Goal: Task Accomplishment & Management: Manage account settings

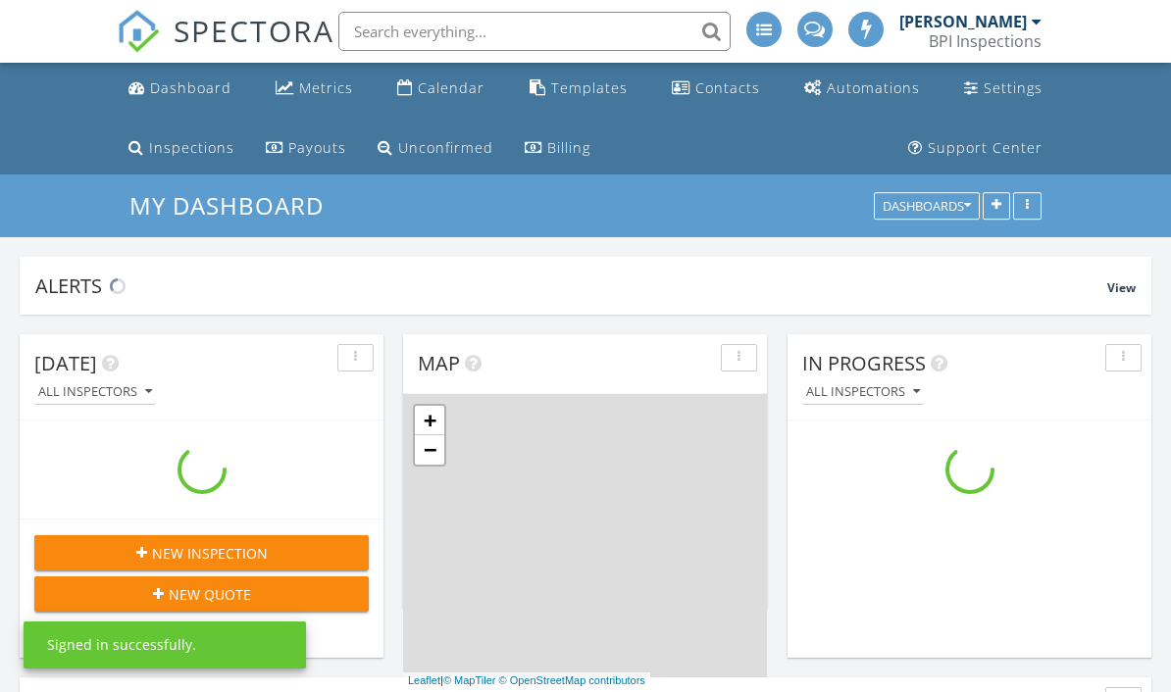
scroll to position [1540, 1172]
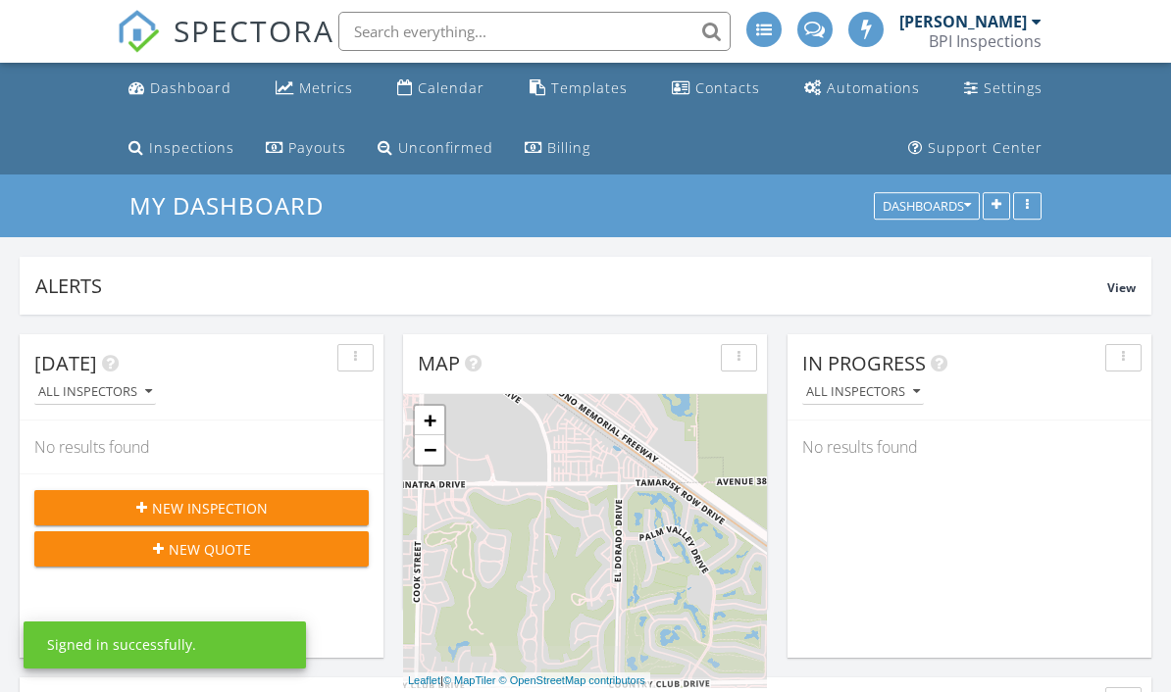
click at [416, 104] on link "Calendar" at bounding box center [440, 89] width 103 height 36
click at [444, 103] on link "Calendar" at bounding box center [440, 89] width 103 height 36
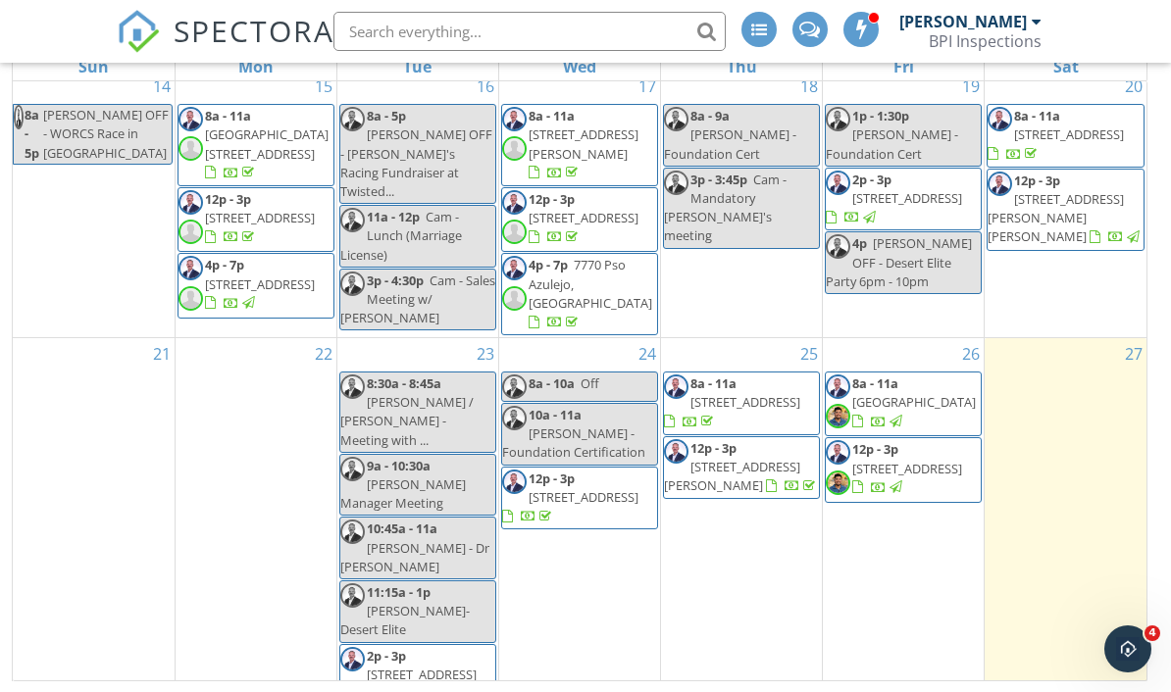
scroll to position [873, 0]
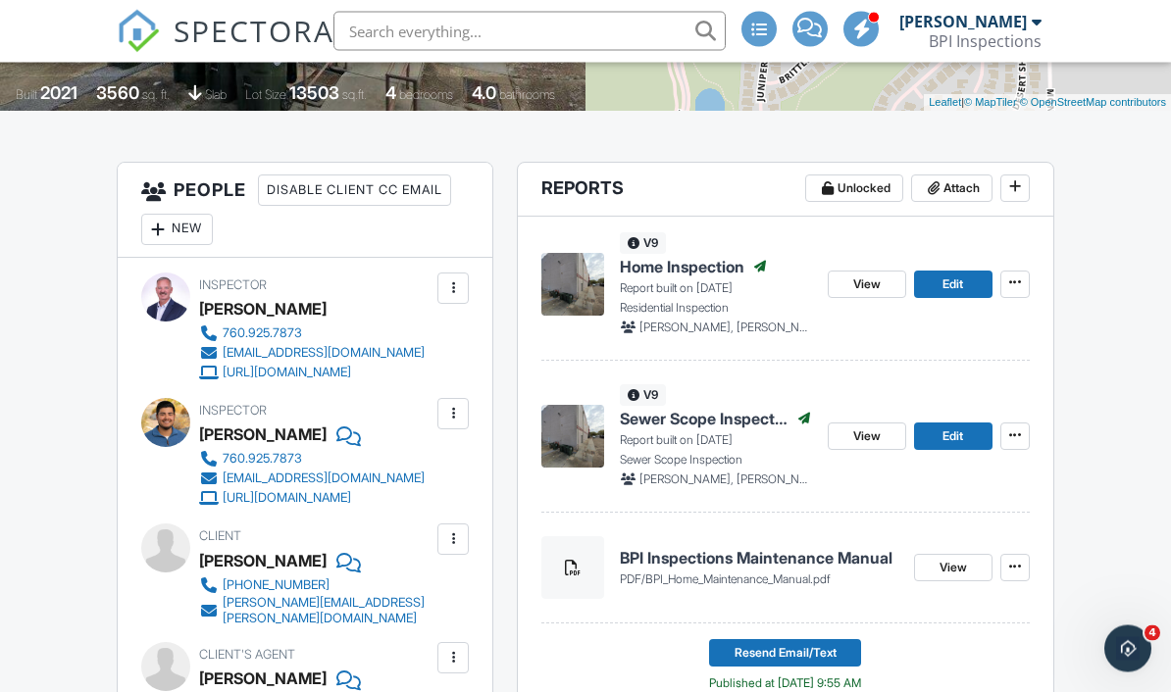
scroll to position [516, 0]
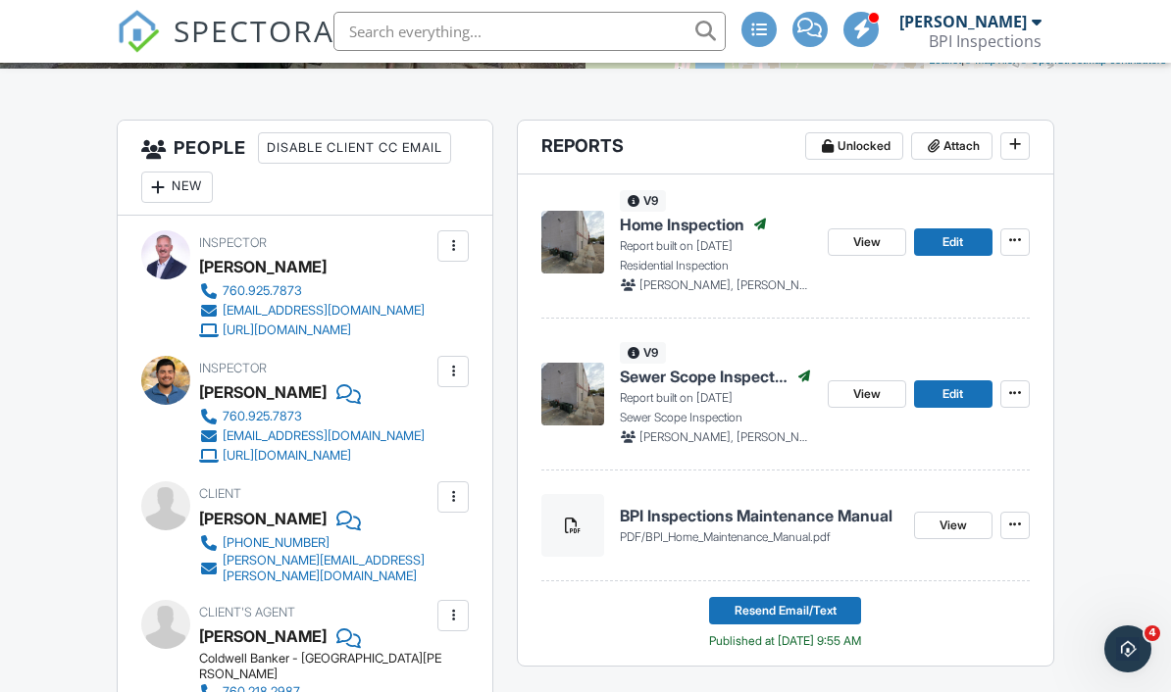
click at [590, 245] on img at bounding box center [572, 242] width 63 height 63
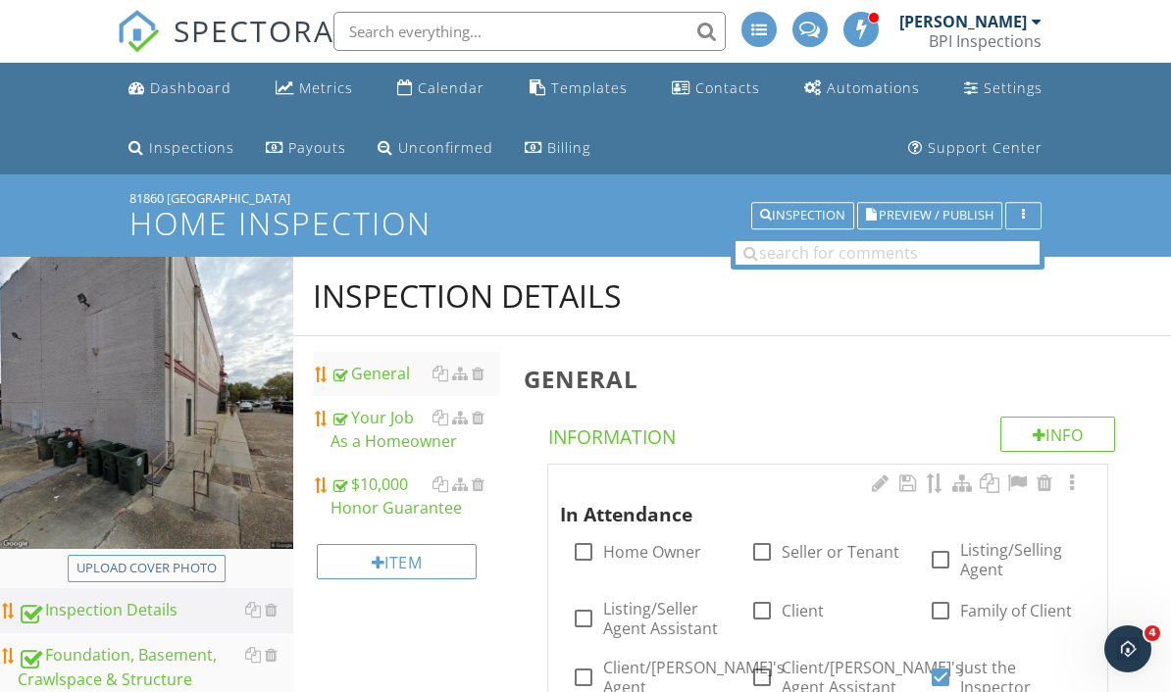
click at [174, 560] on div "Upload cover photo" at bounding box center [146, 569] width 140 height 20
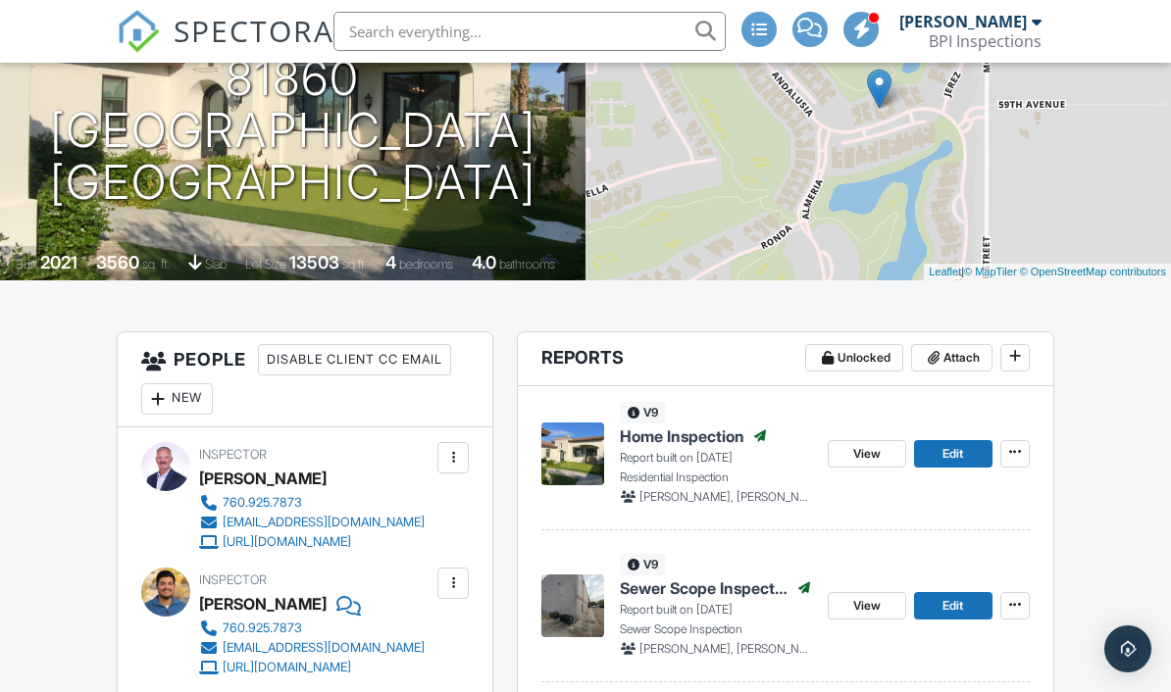
click at [592, 603] on img at bounding box center [572, 606] width 63 height 63
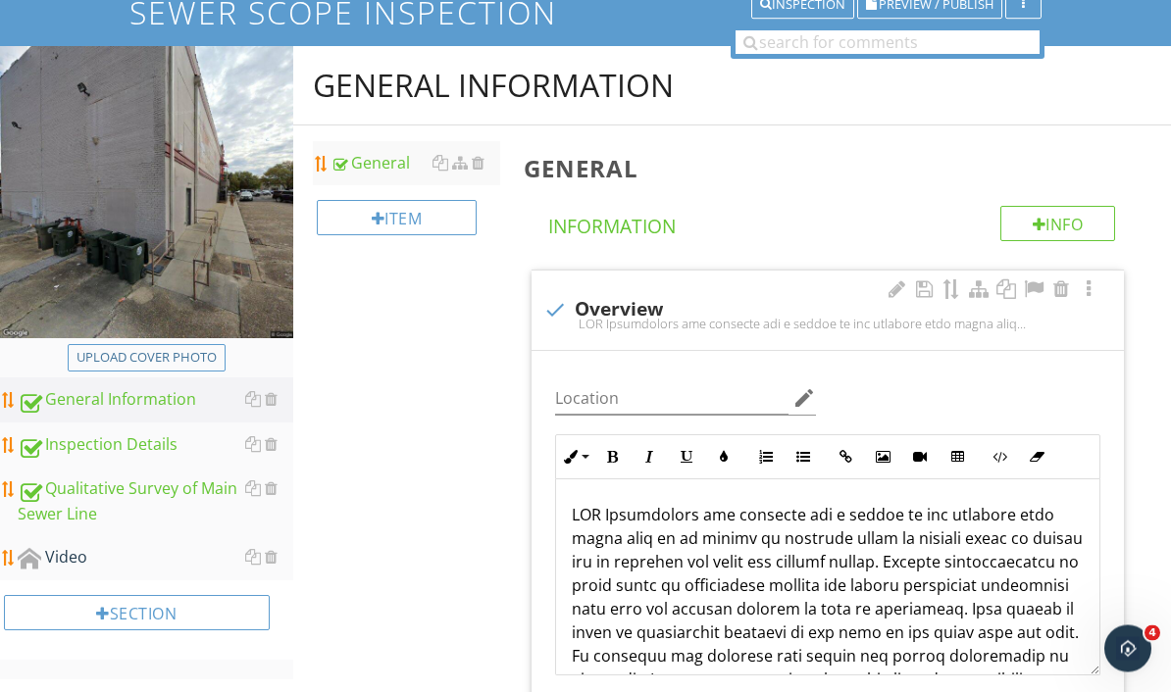
scroll to position [211, 0]
click at [165, 337] on img at bounding box center [146, 192] width 293 height 293
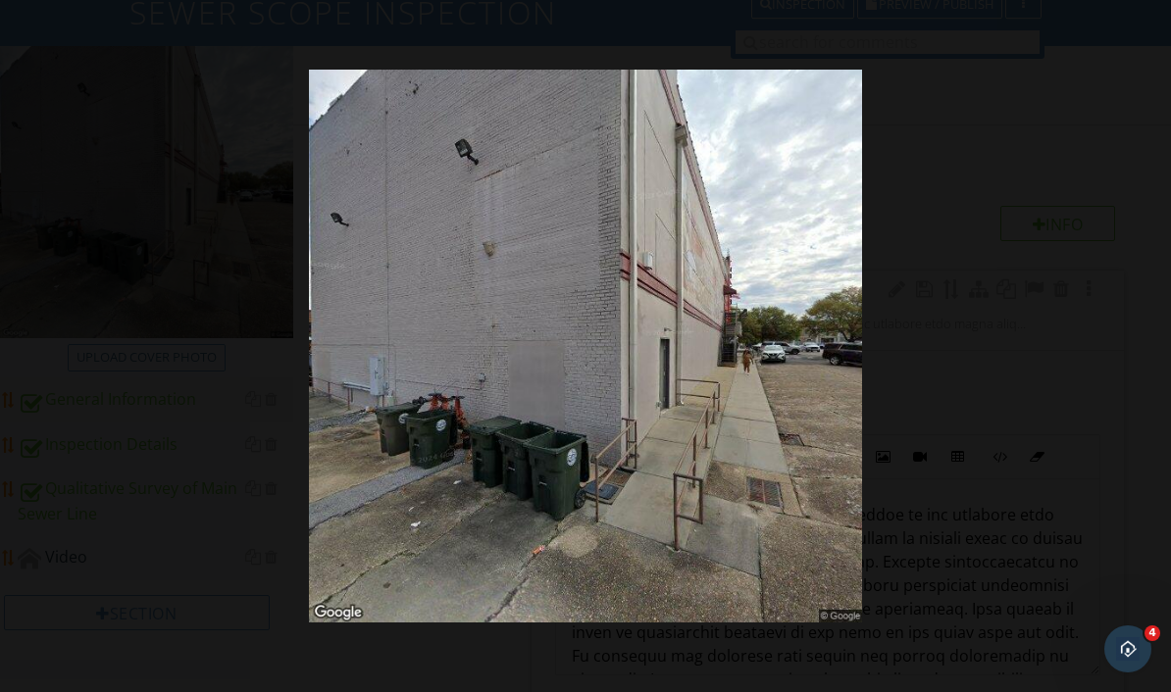
click at [963, 551] on div at bounding box center [585, 346] width 1171 height 692
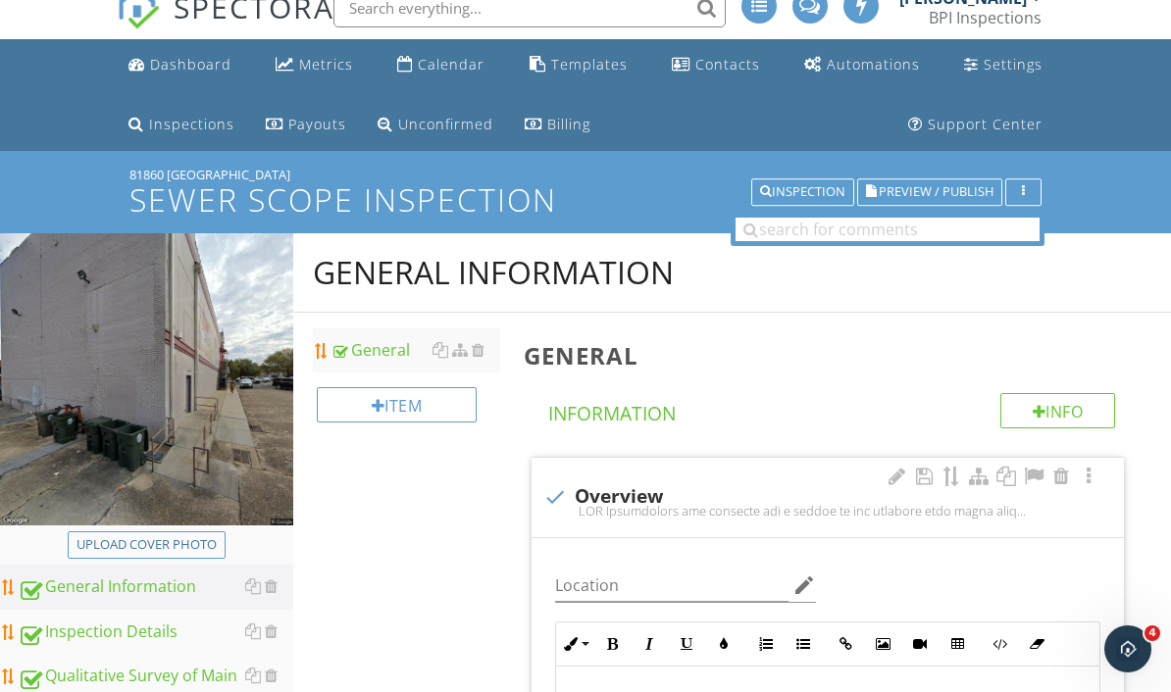
scroll to position [23, 0]
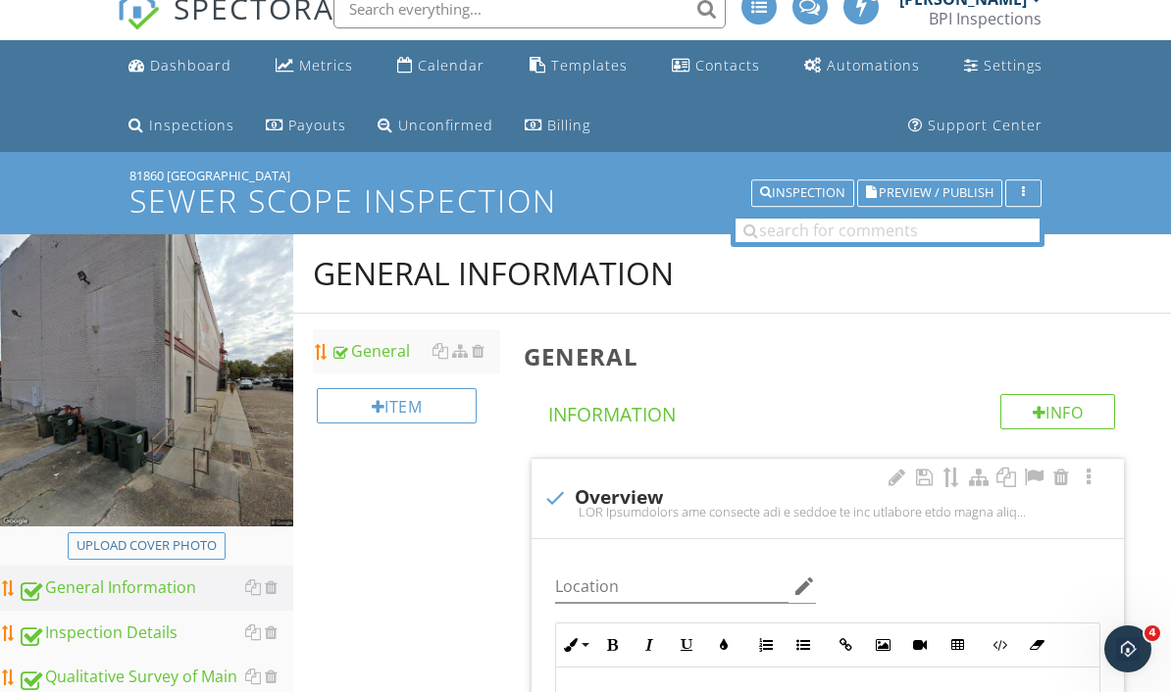
click at [184, 551] on div "Upload cover photo" at bounding box center [146, 546] width 140 height 20
type input "C:\fakepath\IMG_5618.jpeg"
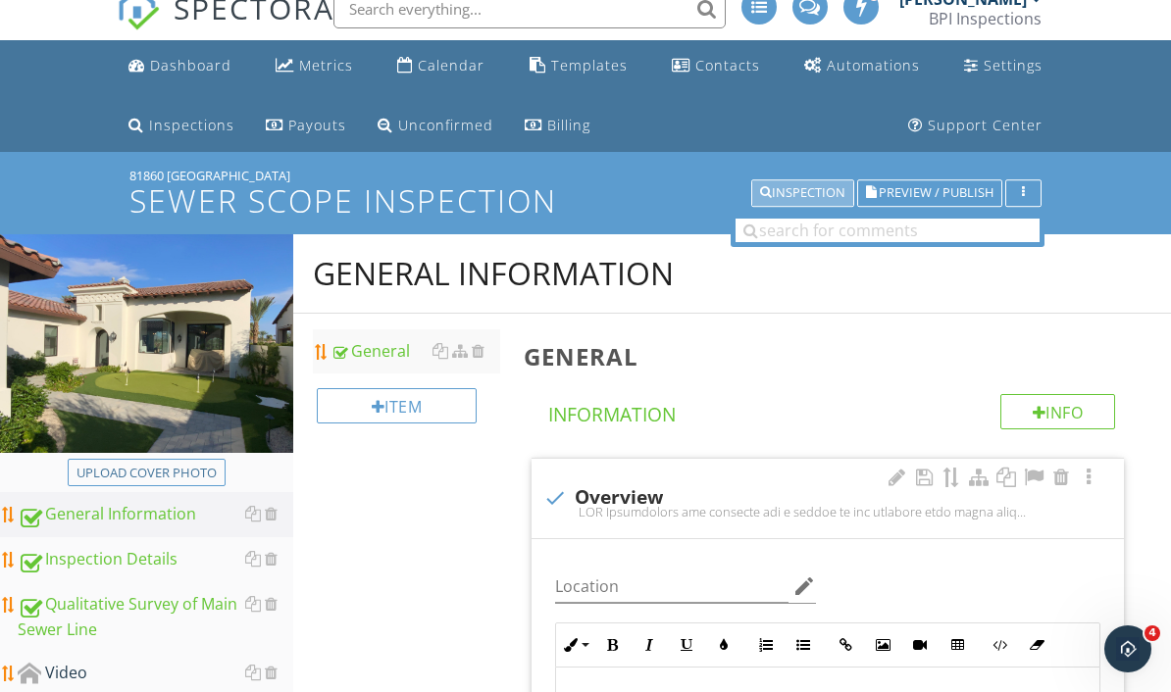
click at [812, 193] on div "Inspection" at bounding box center [802, 193] width 85 height 14
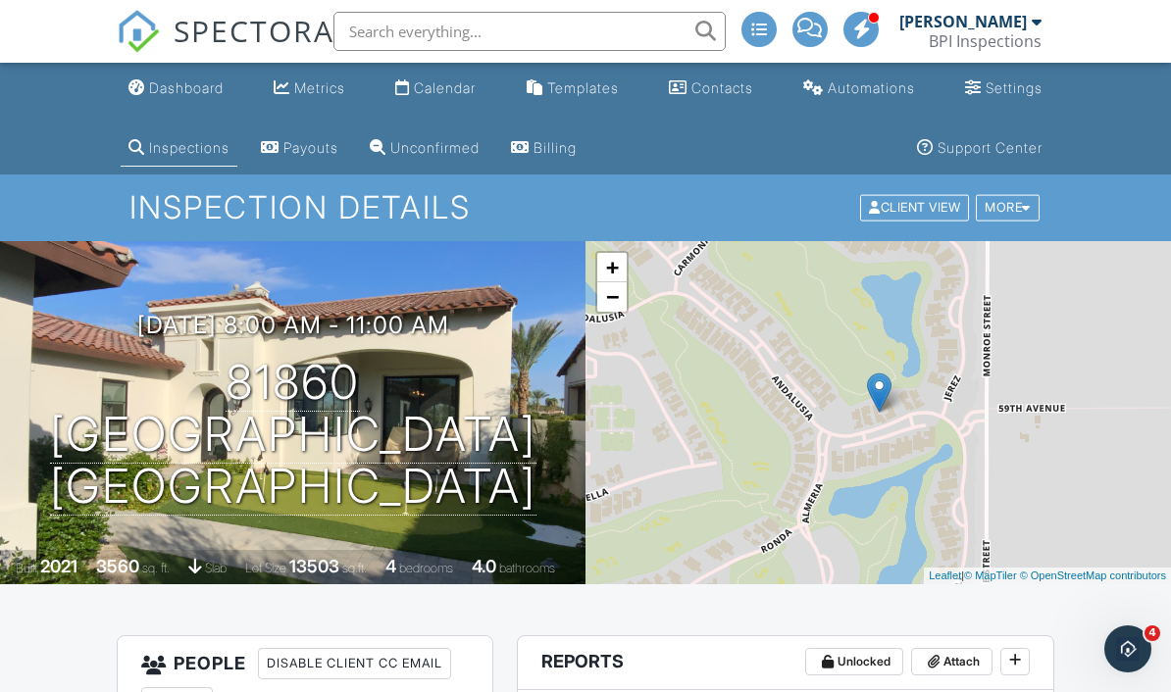
click at [463, 97] on link "Calendar" at bounding box center [435, 89] width 96 height 36
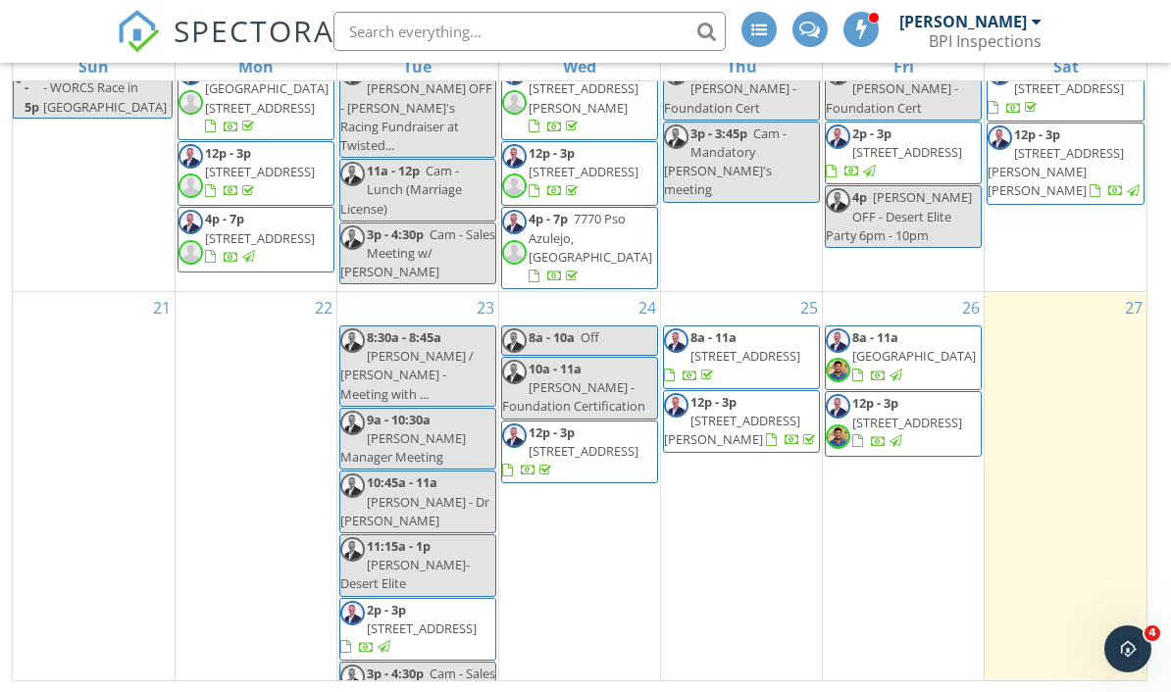
scroll to position [938, 0]
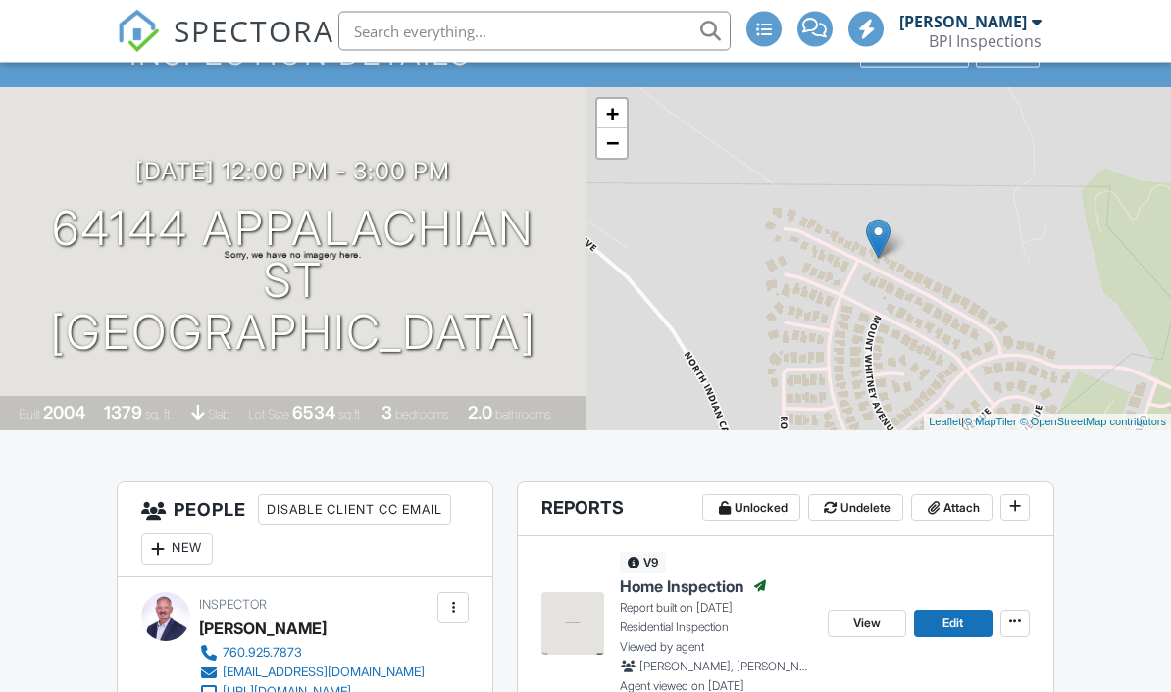
scroll to position [154, 0]
click at [573, 626] on img at bounding box center [572, 623] width 63 height 63
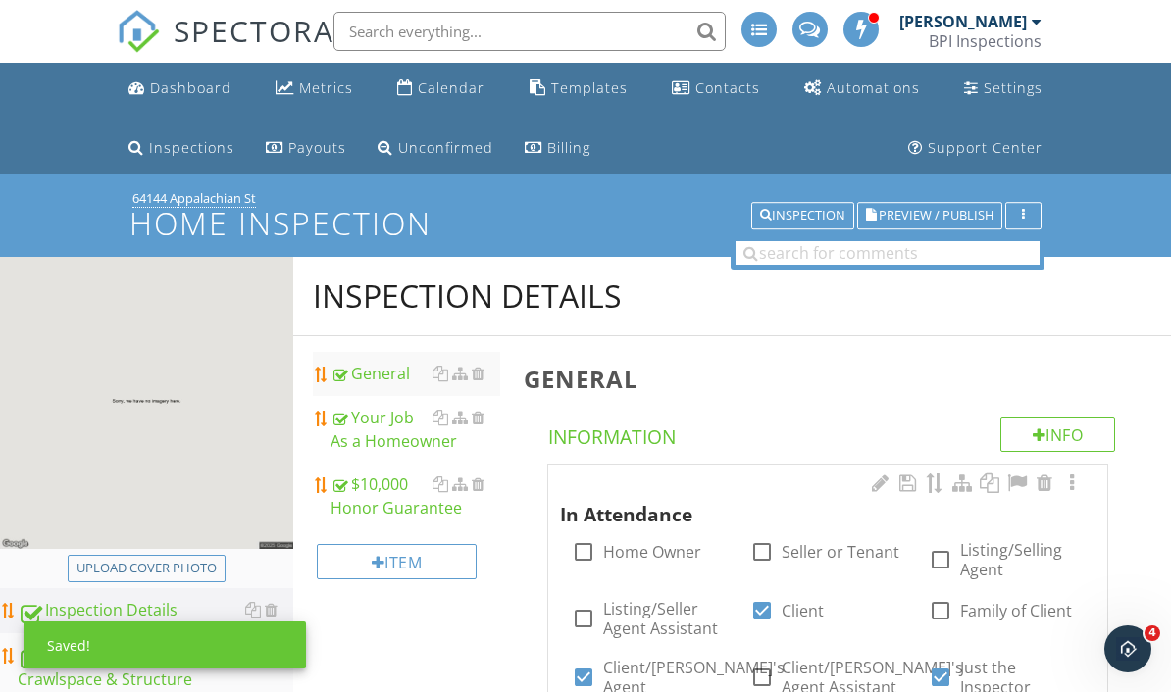
click at [165, 573] on div "Upload cover photo" at bounding box center [146, 569] width 140 height 20
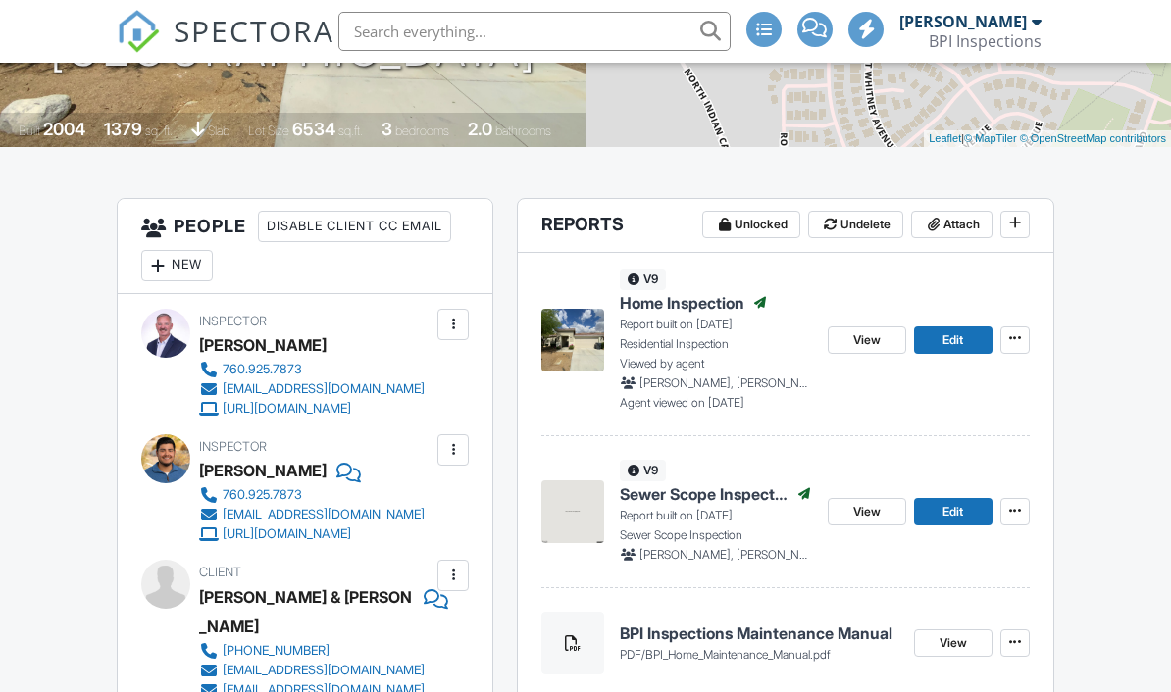
click at [575, 519] on img at bounding box center [572, 511] width 63 height 63
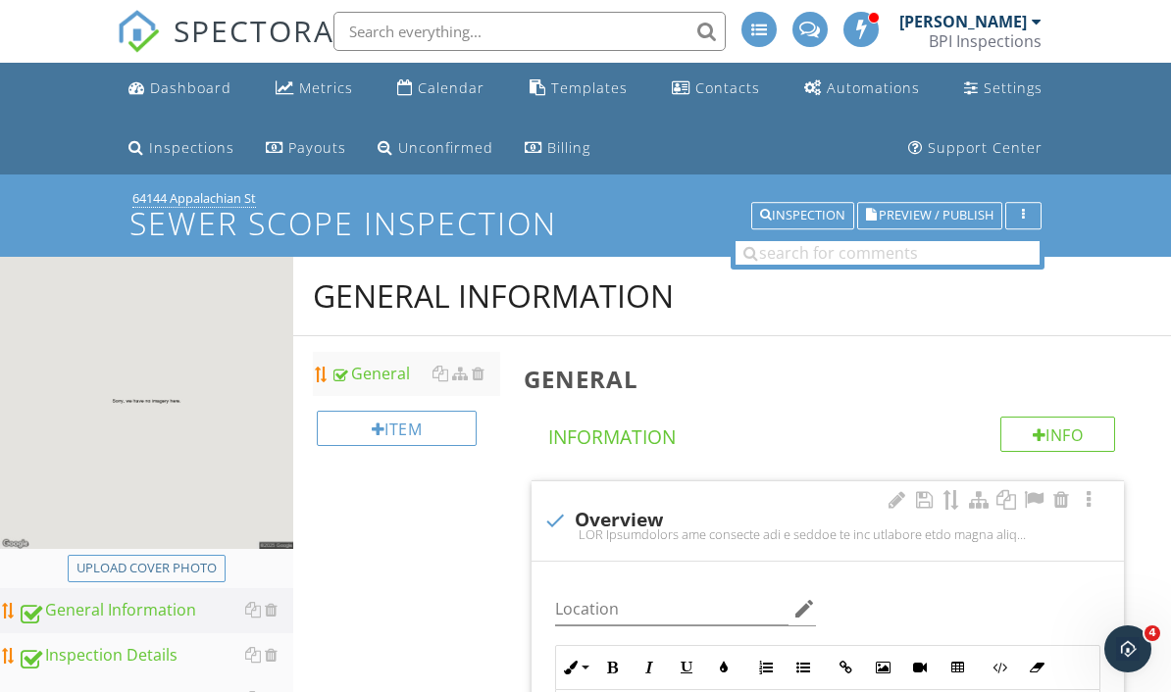
click at [164, 567] on div "Upload cover photo" at bounding box center [146, 569] width 140 height 20
type input "C:\fakepath\IMG_5690.jpeg"
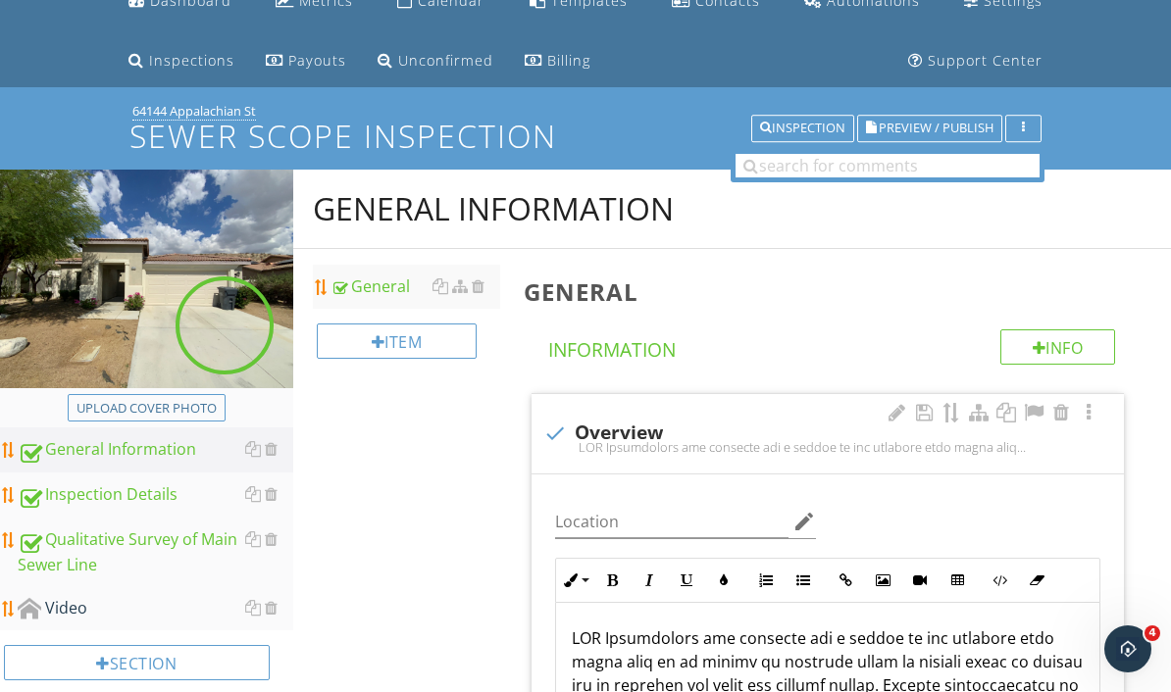
scroll to position [104, 0]
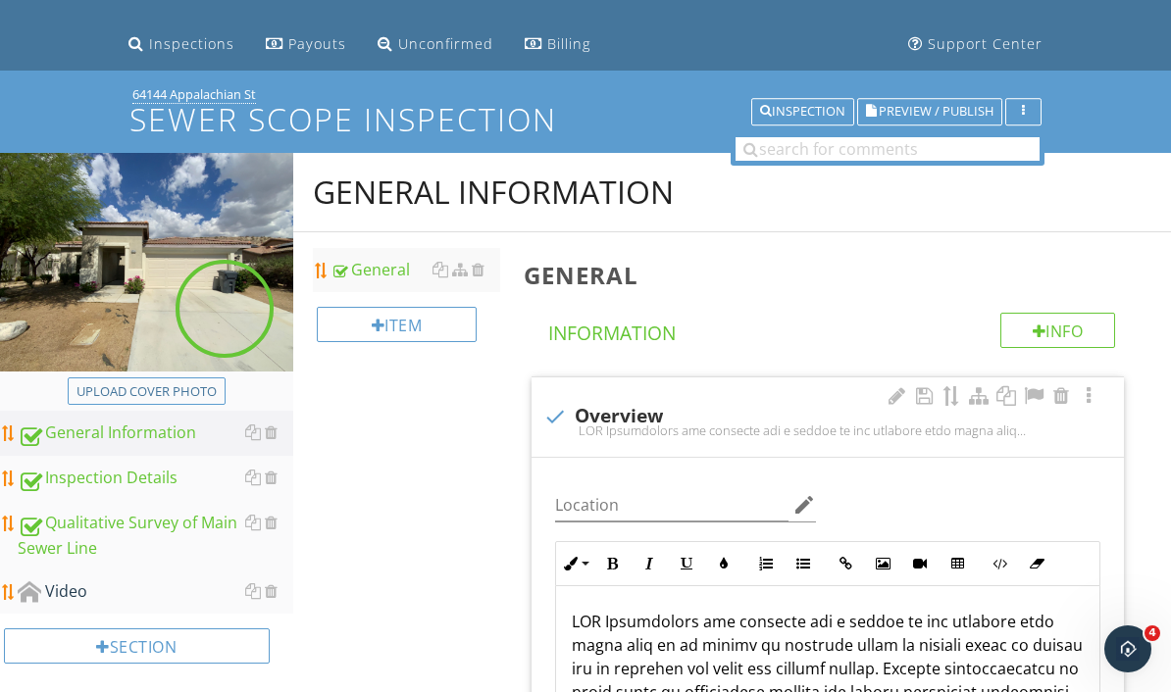
click at [814, 114] on div "Inspection" at bounding box center [802, 112] width 85 height 14
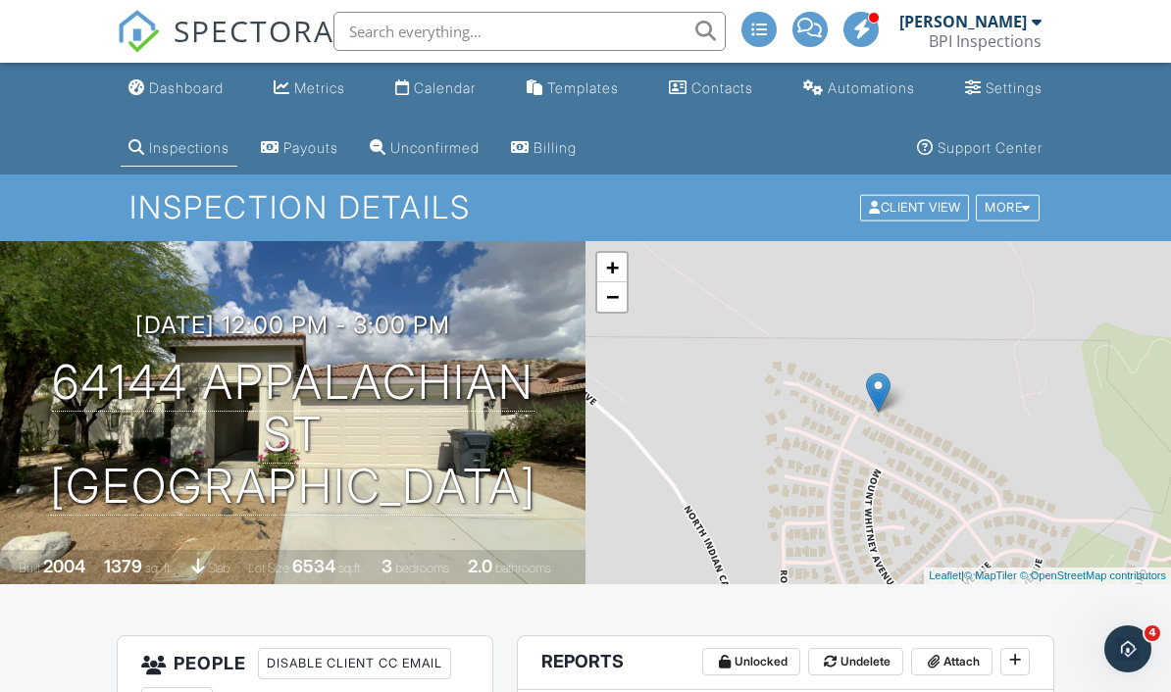
click at [440, 98] on link "Calendar" at bounding box center [435, 89] width 96 height 36
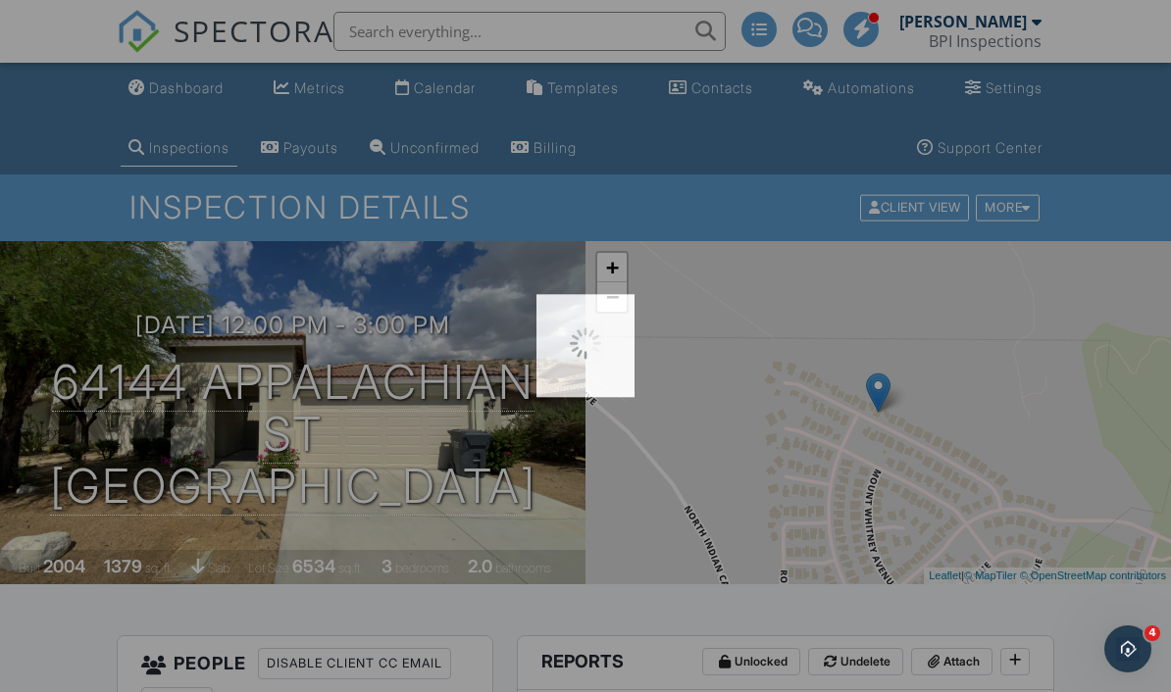
click at [457, 95] on div at bounding box center [585, 346] width 1171 height 692
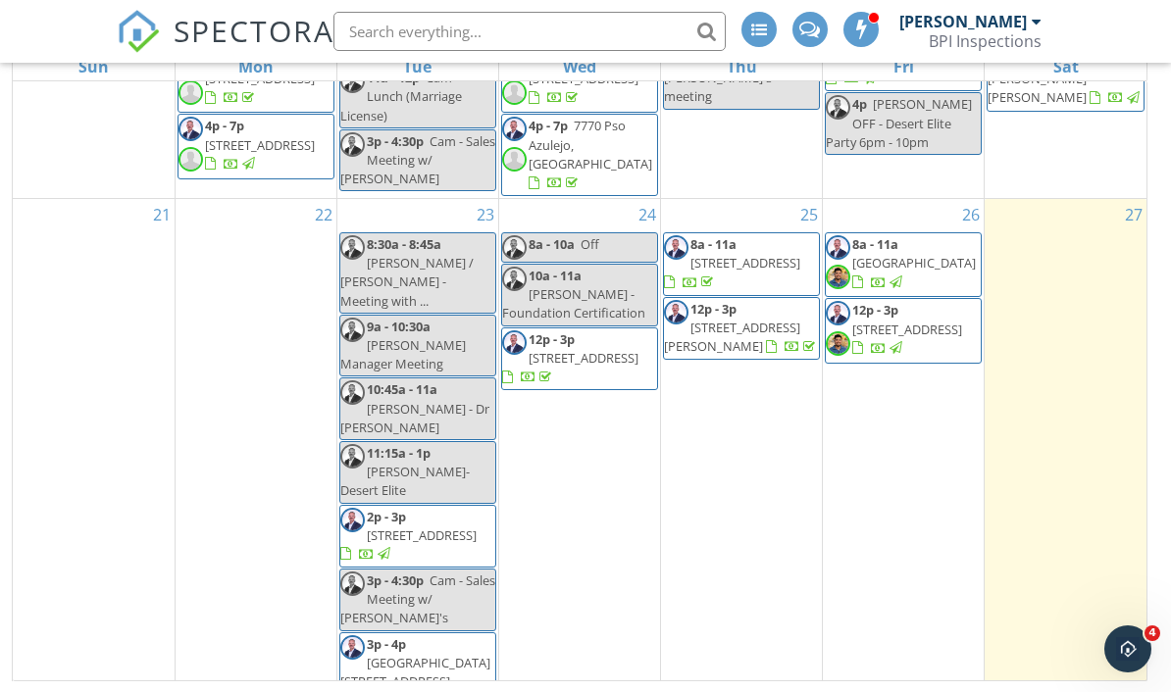
scroll to position [1032, 0]
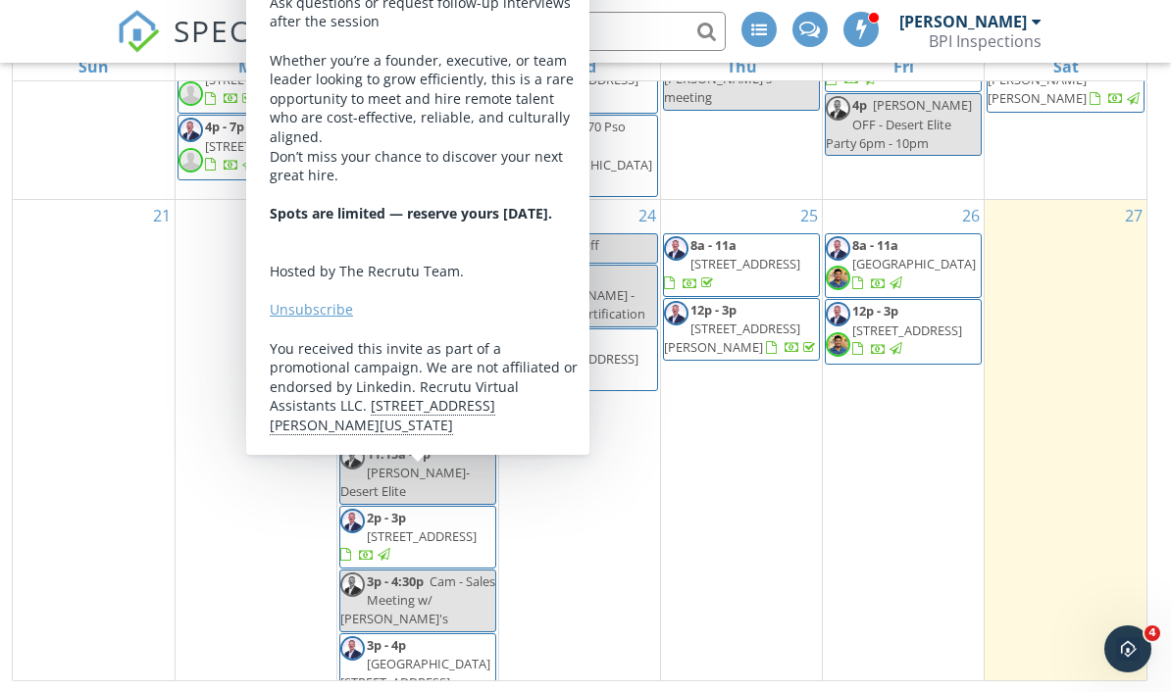
click at [329, 413] on div "22" at bounding box center [256, 458] width 161 height 517
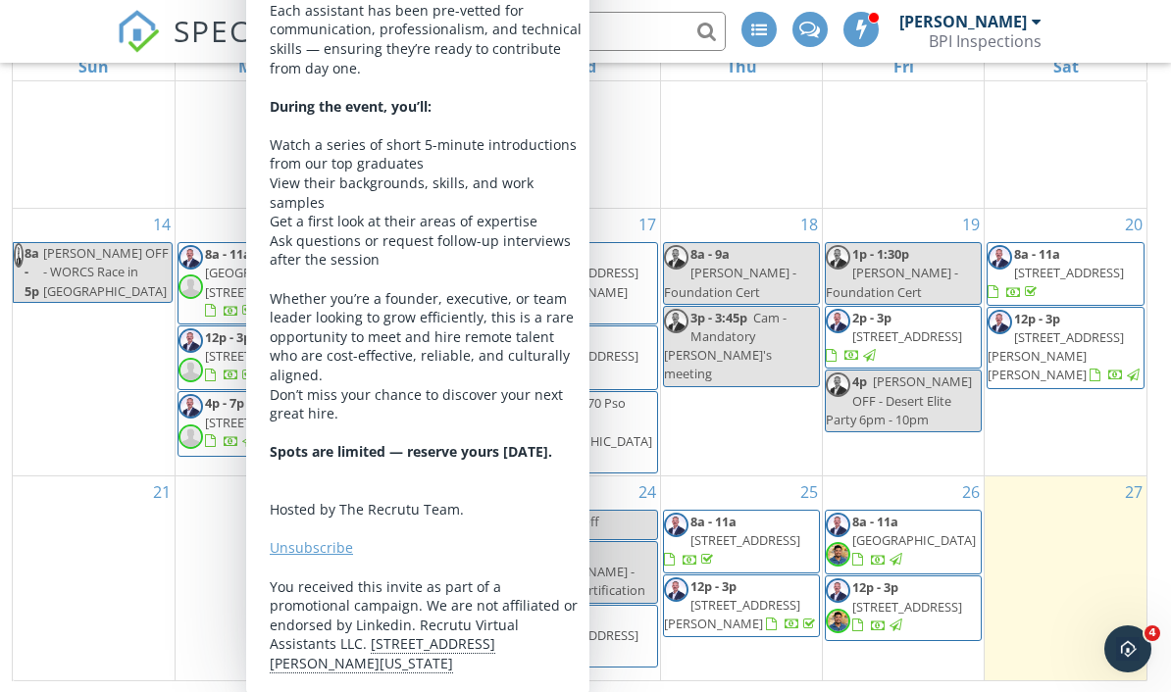
scroll to position [703, 0]
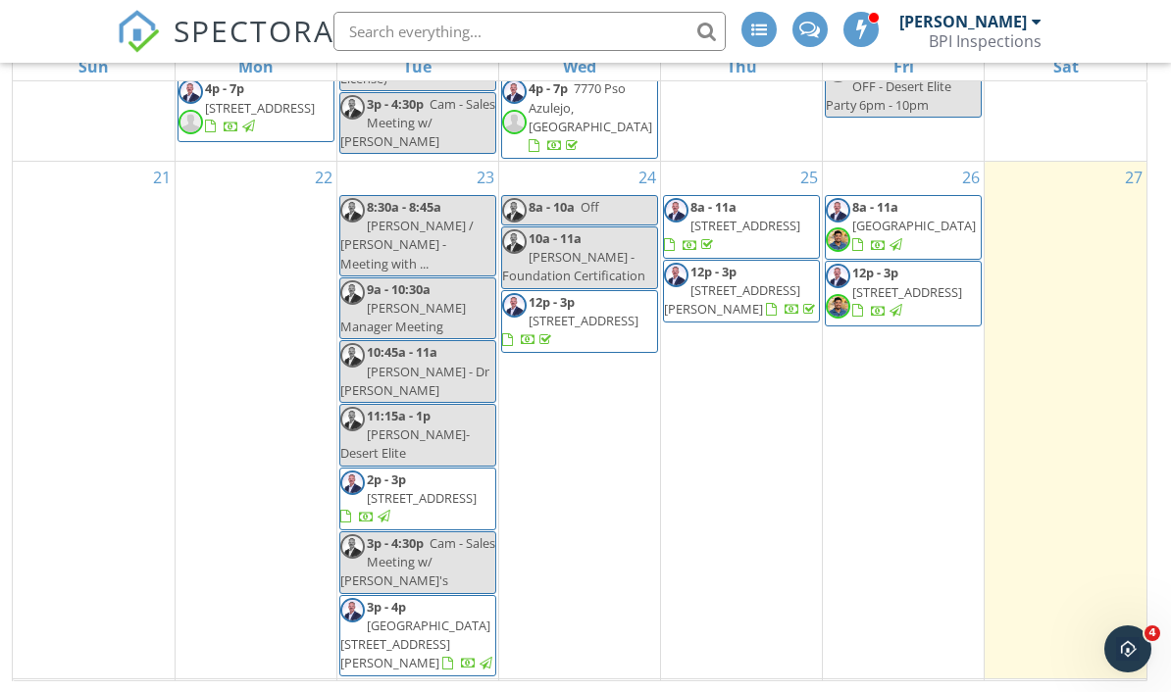
scroll to position [1070, 0]
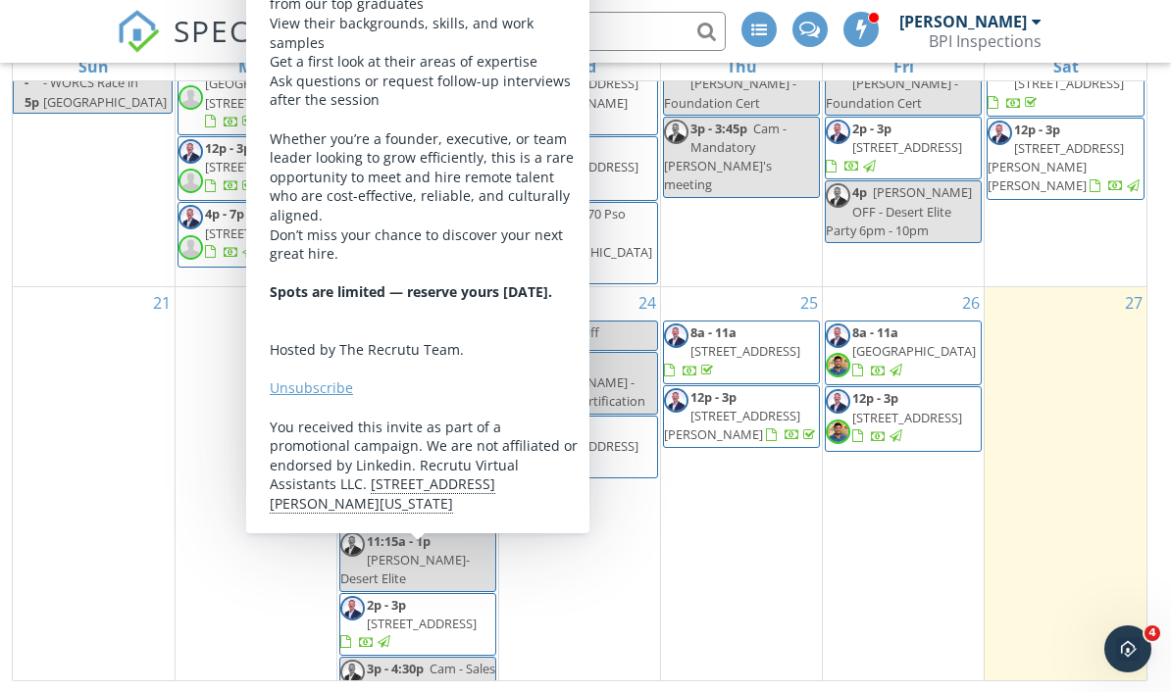
scroll to position [954, 0]
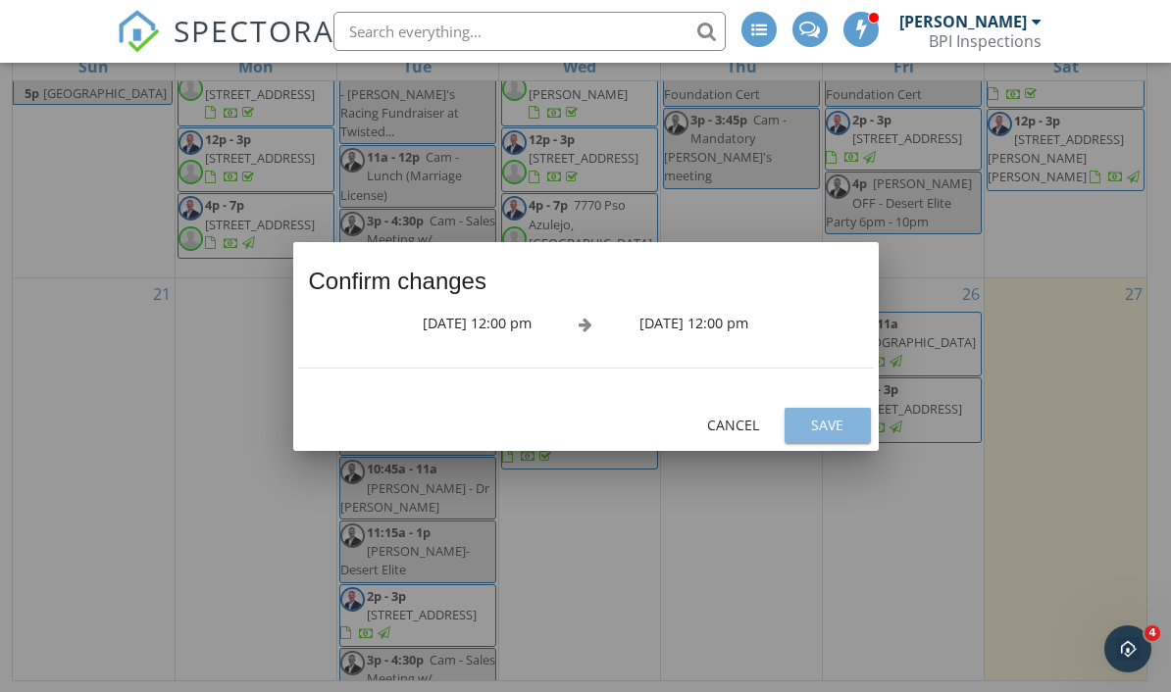
click at [829, 435] on div "Save" at bounding box center [827, 425] width 55 height 21
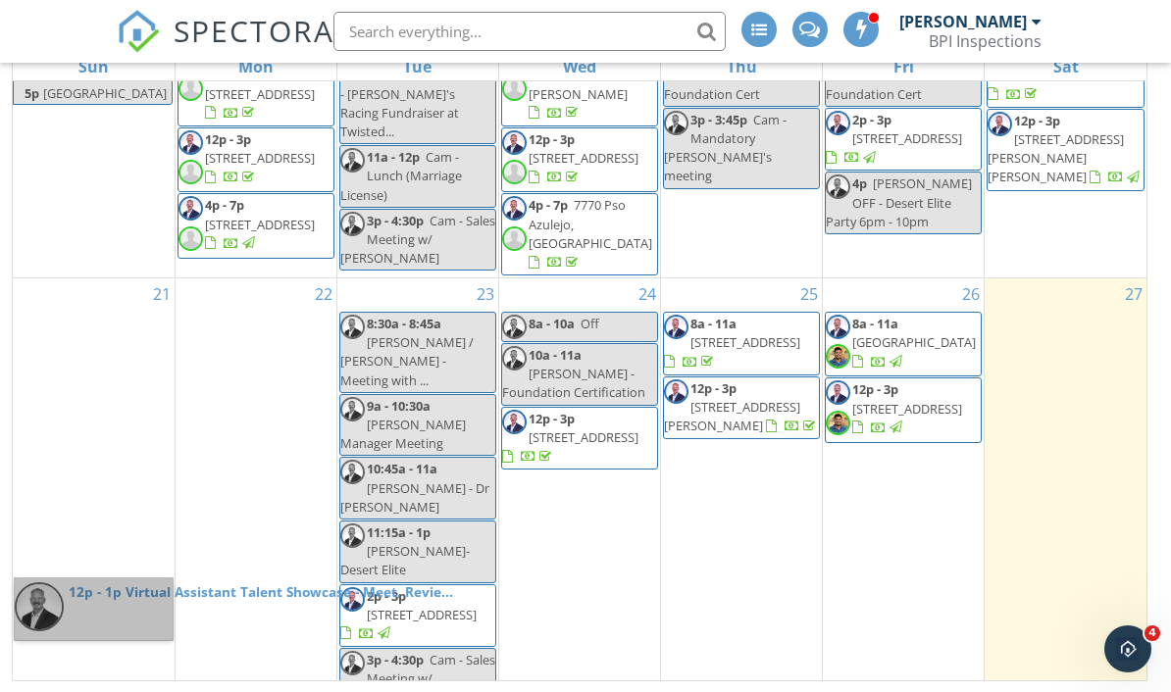
click at [125, 618] on link "12p - 1p Virtual Assistant Talent Showcase - Meet, Revie..." at bounding box center [94, 609] width 158 height 62
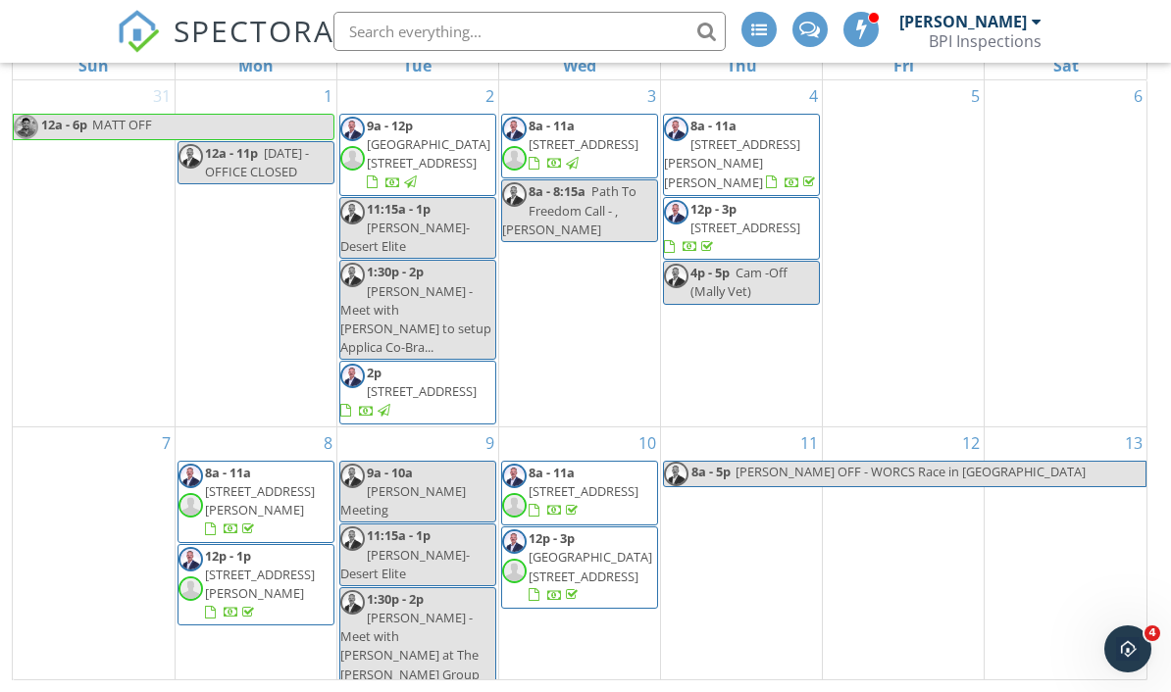
scroll to position [-2, 0]
